Goal: Information Seeking & Learning: Learn about a topic

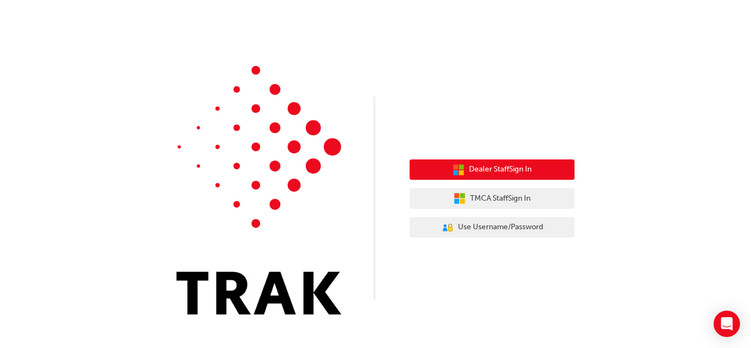
click at [509, 170] on span "Dealer Staff Sign In" at bounding box center [500, 169] width 63 height 13
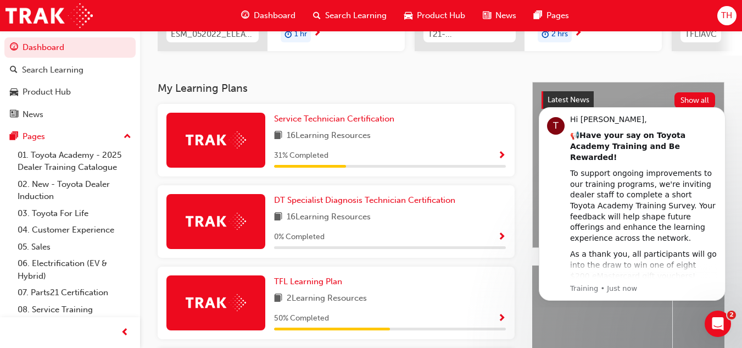
scroll to position [192, 0]
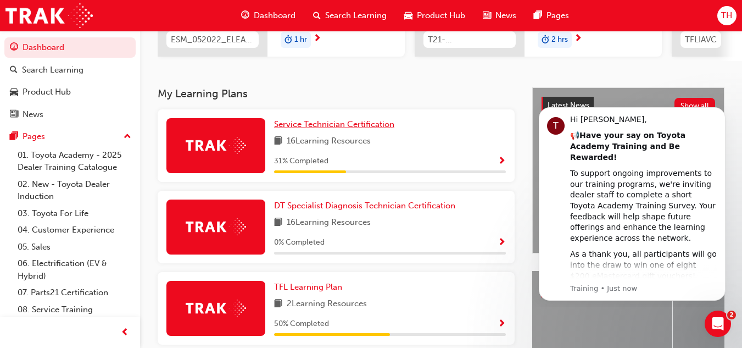
click at [333, 126] on span "Service Technician Certification" at bounding box center [334, 124] width 120 height 10
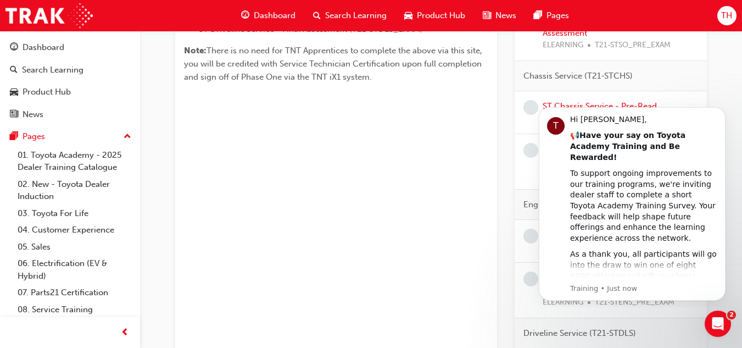
scroll to position [418, 0]
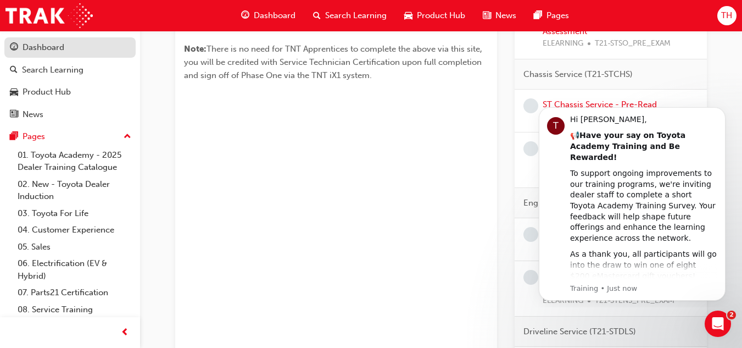
click at [57, 46] on div "Dashboard" at bounding box center [44, 47] width 42 height 13
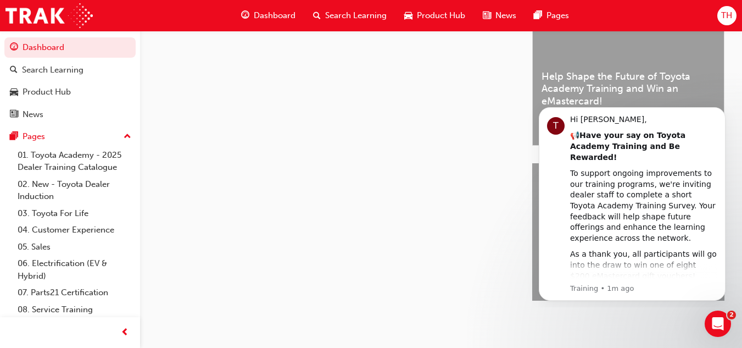
scroll to position [418, 0]
